Goal: Find specific page/section: Find specific page/section

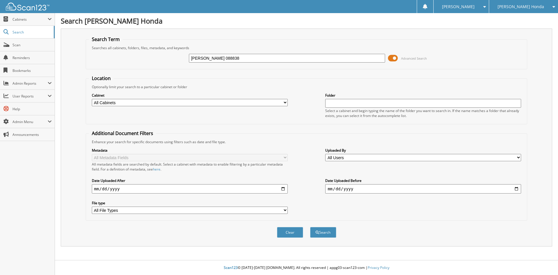
type input "[PERSON_NAME] 088838"
click at [310, 227] on button "Search" at bounding box center [323, 232] width 26 height 11
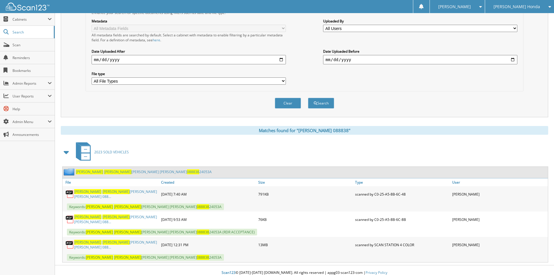
scroll to position [131, 0]
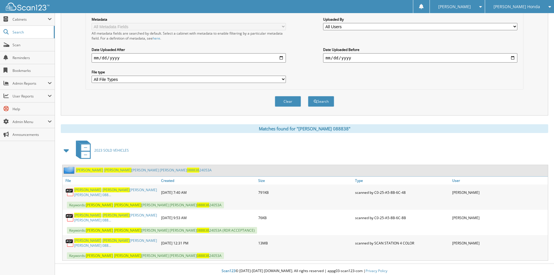
click at [114, 241] on link "[PERSON_NAME] [PERSON_NAME] 088..." at bounding box center [116, 243] width 84 height 10
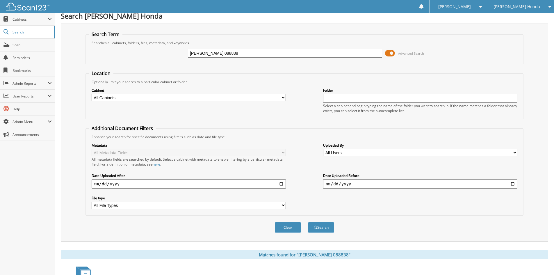
scroll to position [0, 0]
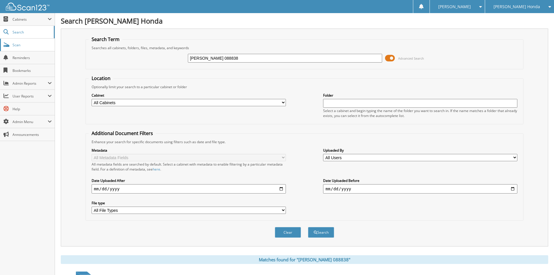
click at [24, 43] on span "Scan" at bounding box center [32, 44] width 39 height 5
